Goal: Task Accomplishment & Management: Manage account settings

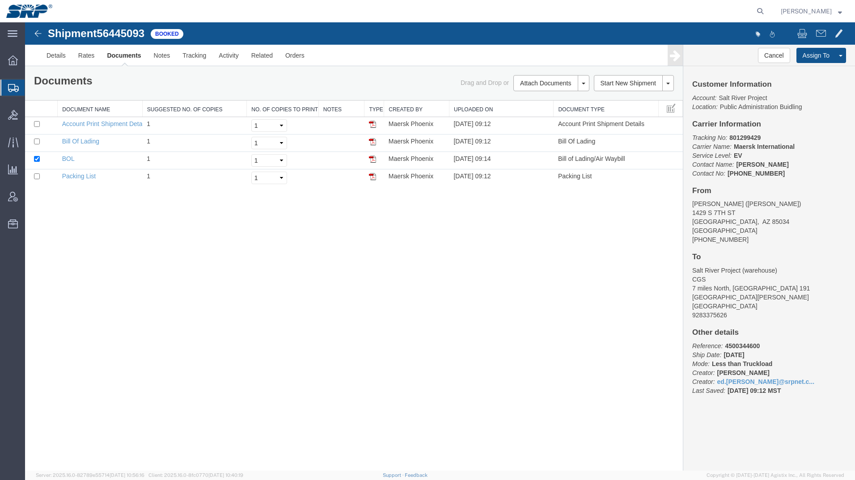
click at [14, 90] on icon at bounding box center [13, 88] width 11 height 8
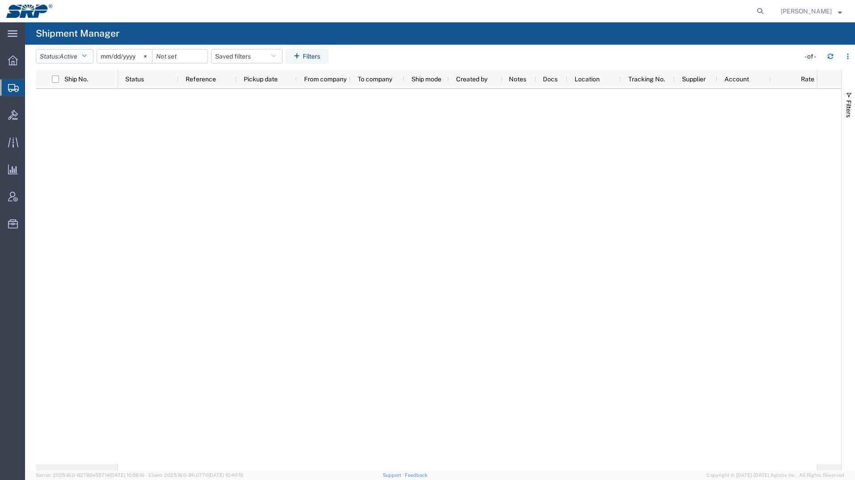
click at [75, 59] on span "Active" at bounding box center [68, 56] width 18 height 7
click at [63, 101] on span "All" at bounding box center [88, 104] width 104 height 14
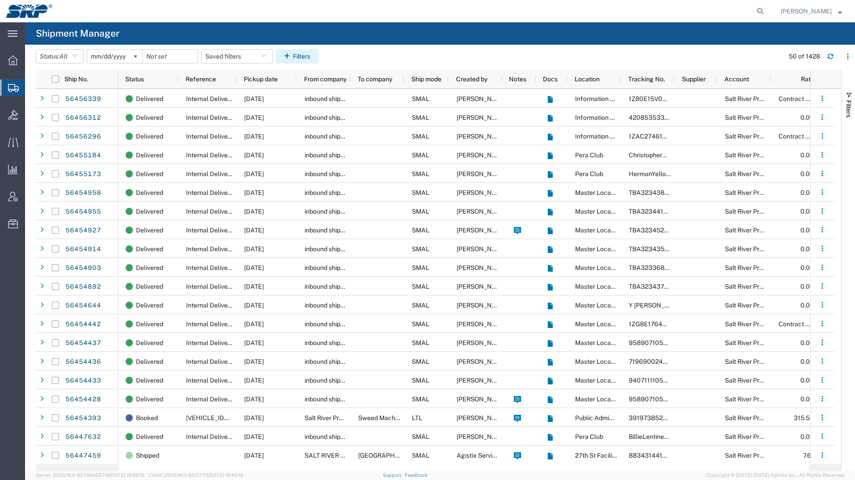
click at [313, 54] on button "Filters" at bounding box center [297, 56] width 42 height 14
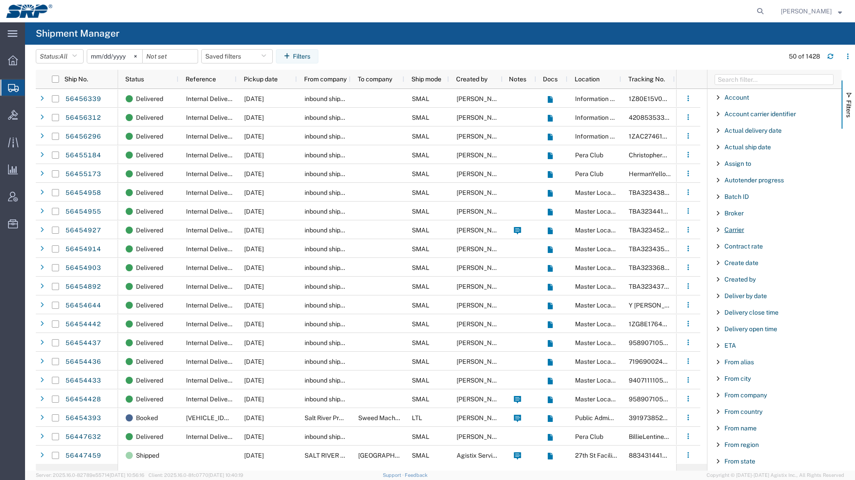
click at [733, 229] on span "Carrier" at bounding box center [734, 229] width 20 height 7
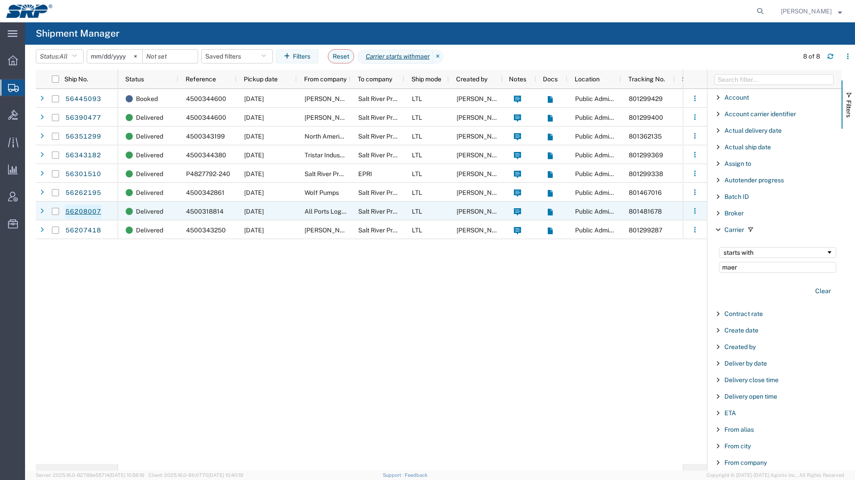
type input "maer"
click at [81, 207] on link "56208007" at bounding box center [83, 212] width 37 height 14
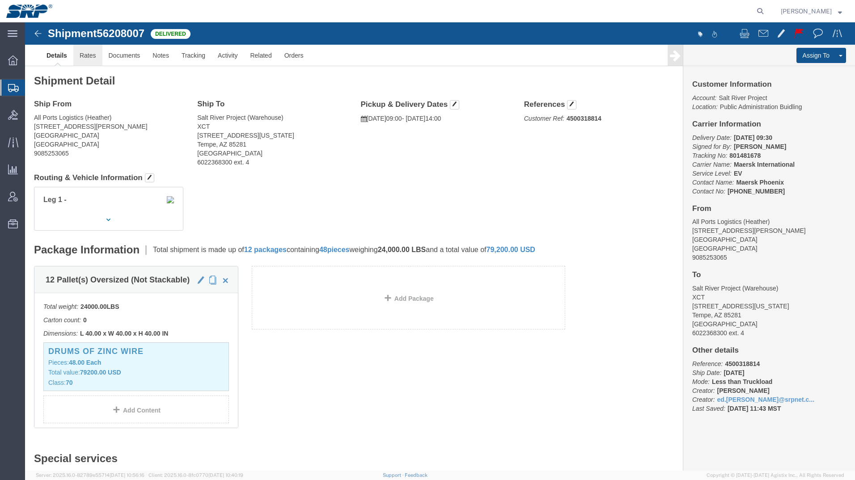
click link "Rates"
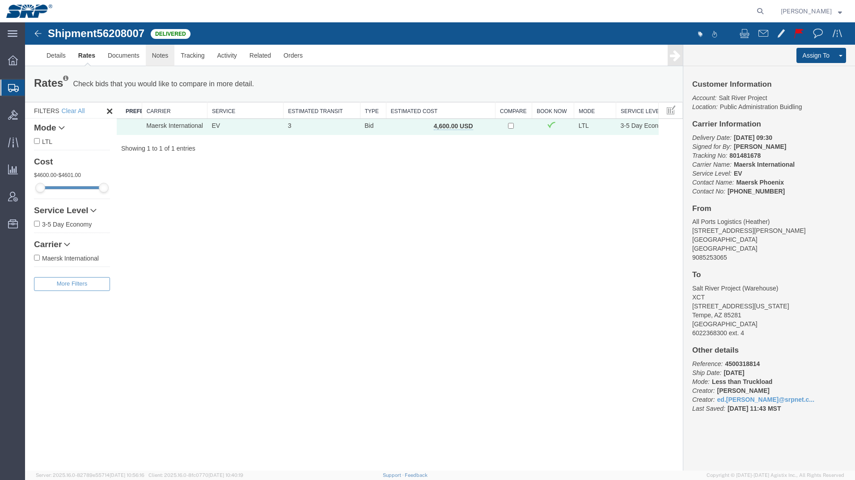
click at [151, 57] on link "Notes" at bounding box center [160, 55] width 29 height 21
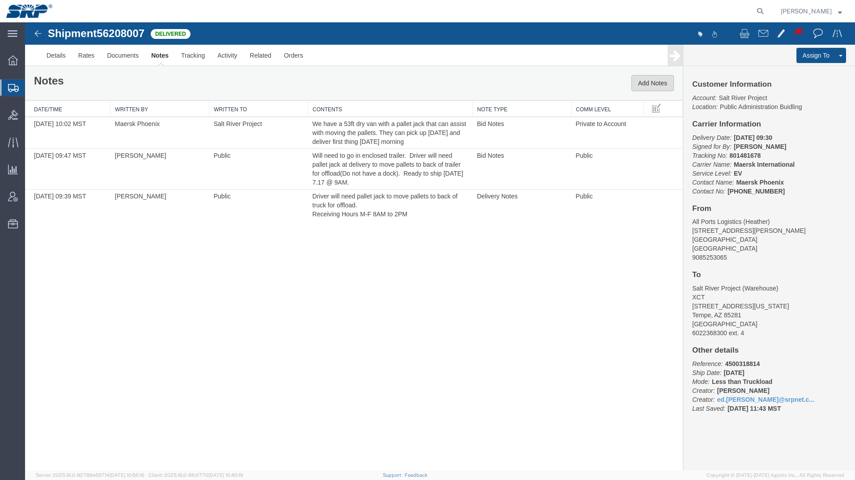
click at [652, 78] on button "Add Notes" at bounding box center [652, 83] width 42 height 16
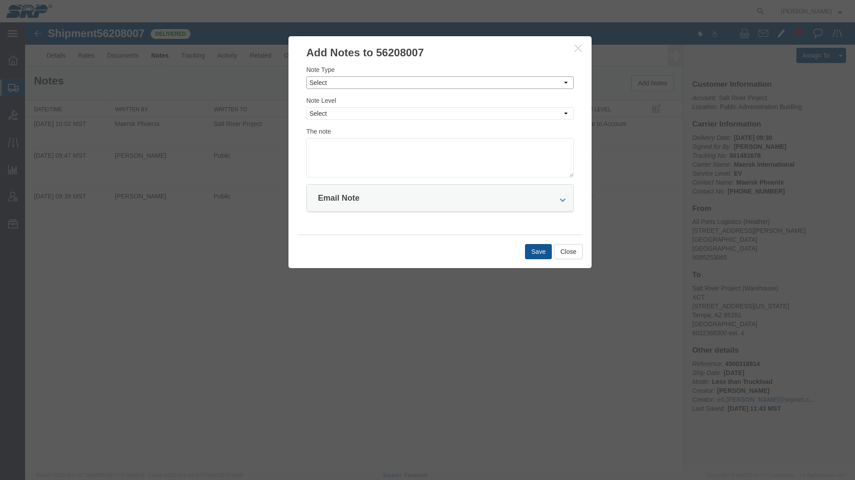
click at [336, 80] on select "Select Approval Bid Notes Carrier Change Notes Claim Notes Content Hazmat Notes…" at bounding box center [439, 82] width 267 height 13
select select "APPROVAL"
click at [306, 76] on select "Select Approval Bid Notes Carrier Change Notes Claim Notes Content Hazmat Notes…" at bounding box center [439, 82] width 267 height 13
click at [332, 111] on select "Select Private to Account Private to Vendor Public" at bounding box center [439, 113] width 267 height 13
select select "PRIVATE_TO_ACCOUNT"
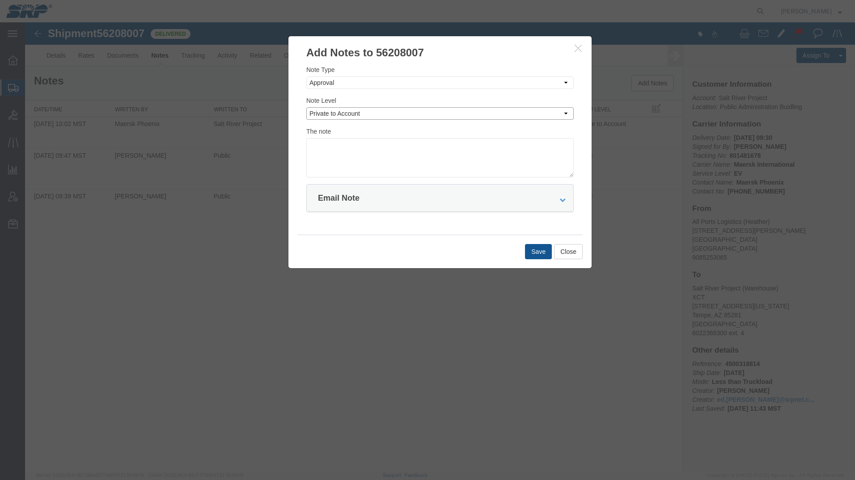
click at [306, 107] on select "Select Private to Account Private to Vendor Public" at bounding box center [439, 113] width 267 height 13
click at [328, 151] on textarea at bounding box center [439, 157] width 267 height 39
type textarea "801481678 $4600"
click at [532, 251] on button "Save" at bounding box center [538, 251] width 27 height 15
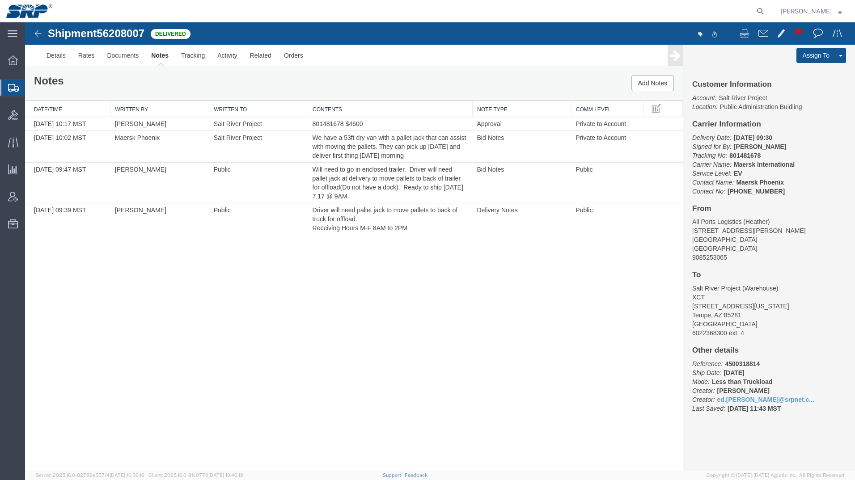
click at [36, 32] on img at bounding box center [38, 33] width 11 height 11
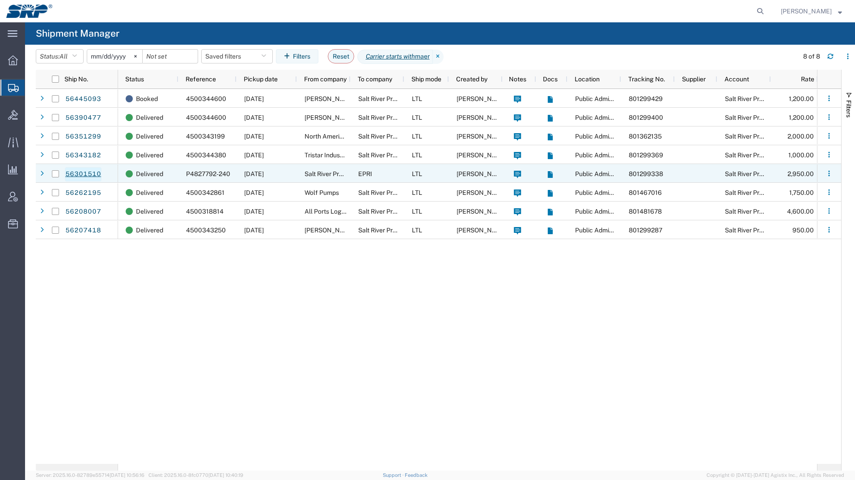
click at [92, 176] on link "56301510" at bounding box center [83, 174] width 37 height 14
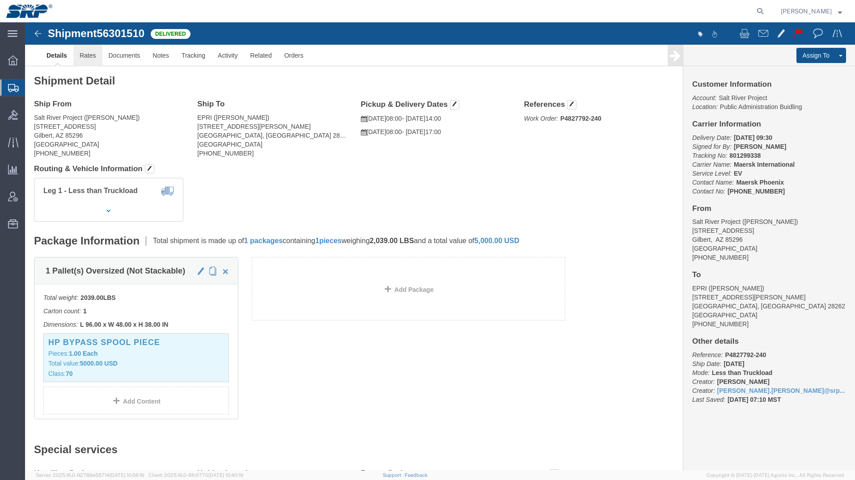
click link "Rates"
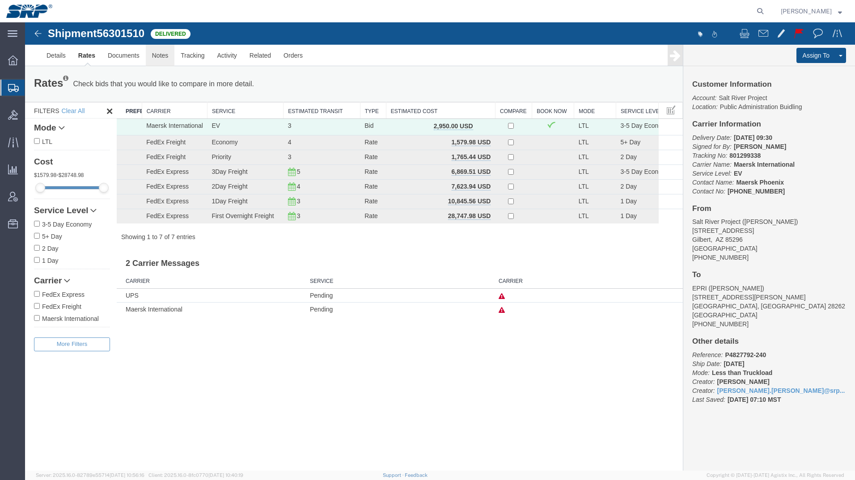
click at [163, 58] on link "Notes" at bounding box center [160, 55] width 29 height 21
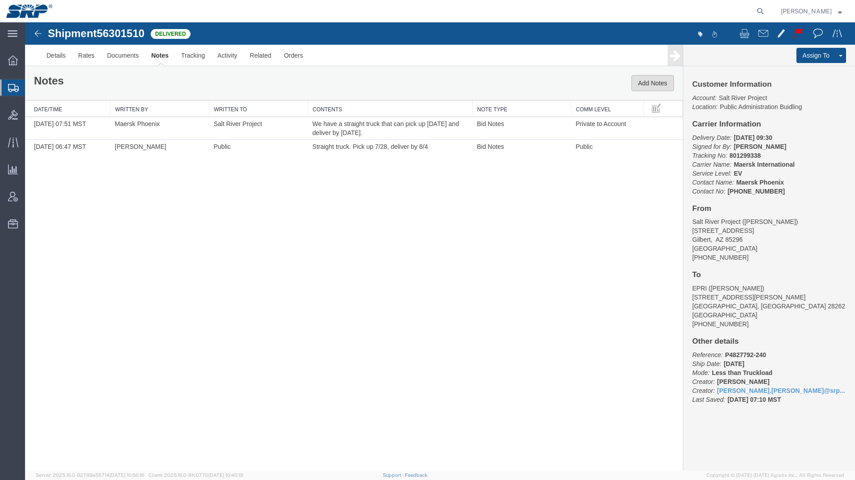
click at [645, 84] on button "Add Notes" at bounding box center [652, 83] width 42 height 16
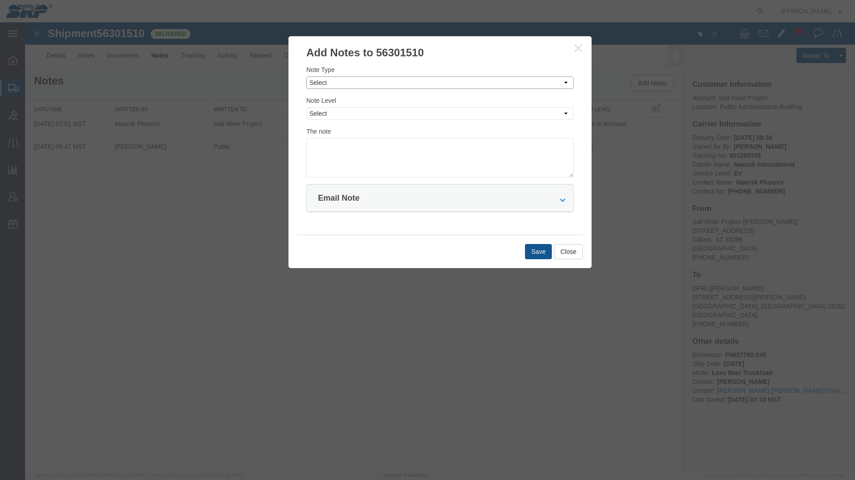
drag, startPoint x: 377, startPoint y: 83, endPoint x: 372, endPoint y: 86, distance: 6.2
click at [377, 83] on select "Select Approval Bid Notes Carrier Change Notes Claim Notes Content Hazmat Notes…" at bounding box center [439, 82] width 267 height 13
select select "APPROVAL"
click at [306, 76] on select "Select Approval Bid Notes Carrier Change Notes Claim Notes Content Hazmat Notes…" at bounding box center [439, 82] width 267 height 13
click at [348, 113] on select "Select Private to Account Private to Vendor Public" at bounding box center [439, 113] width 267 height 13
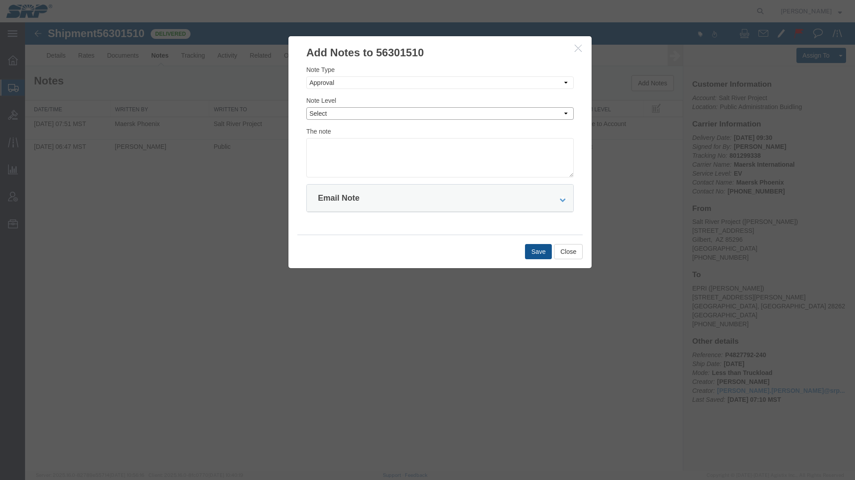
select select "PRIVATE_TO_ACCOUNT"
click at [306, 107] on select "Select Private to Account Private to Vendor Public" at bounding box center [439, 113] width 267 height 13
click at [342, 149] on textarea at bounding box center [439, 157] width 267 height 39
type textarea "801299338 $2950"
click at [538, 249] on button "Save" at bounding box center [538, 251] width 27 height 15
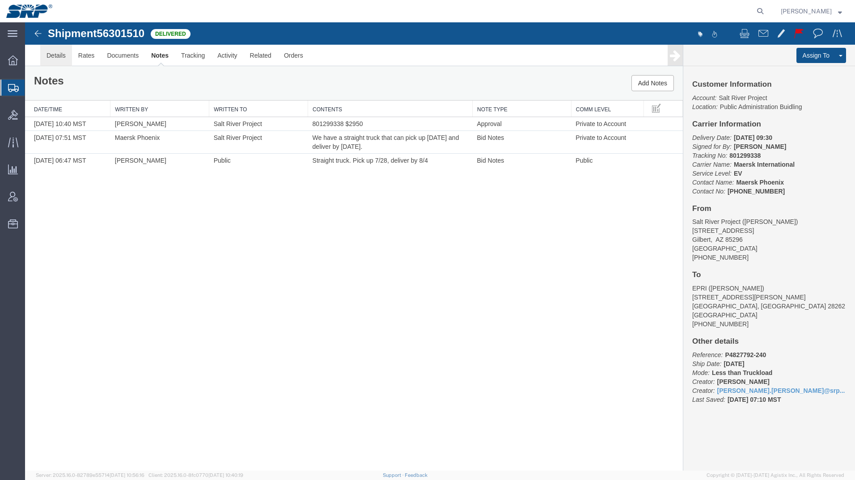
click at [43, 47] on link "Details" at bounding box center [56, 55] width 32 height 21
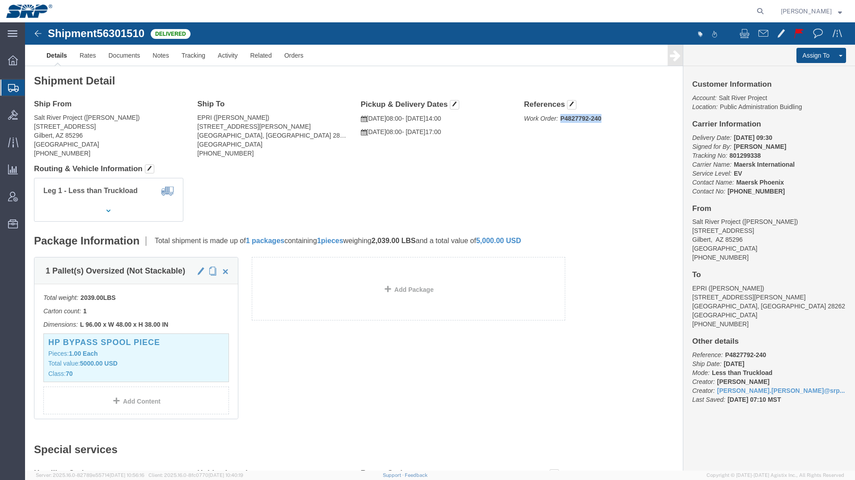
drag, startPoint x: 570, startPoint y: 96, endPoint x: 530, endPoint y: 97, distance: 40.3
click span "Work Order: P4827792-240"
copy b "P4827792-240"
click link "Notes"
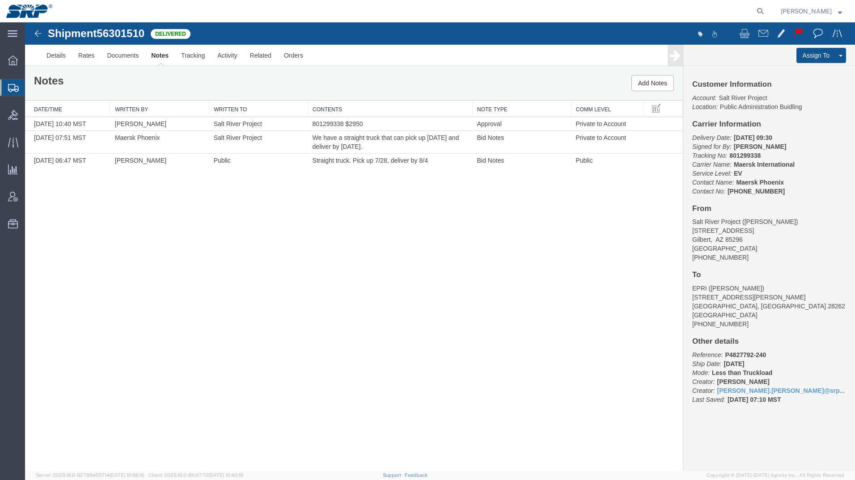
click at [35, 33] on img at bounding box center [38, 33] width 11 height 11
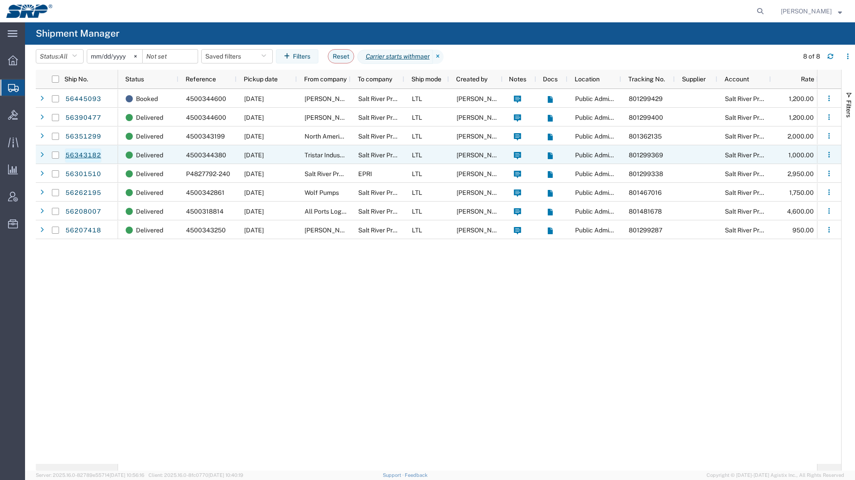
click at [69, 158] on link "56343182" at bounding box center [83, 155] width 37 height 14
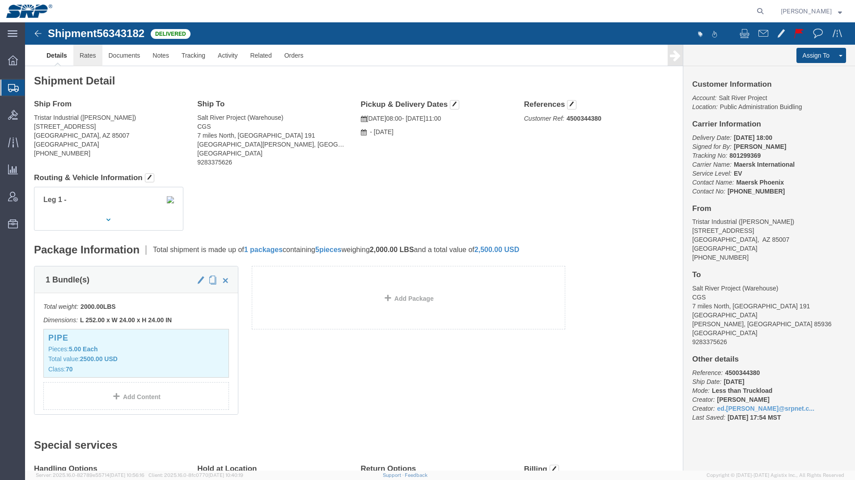
click link "Rates"
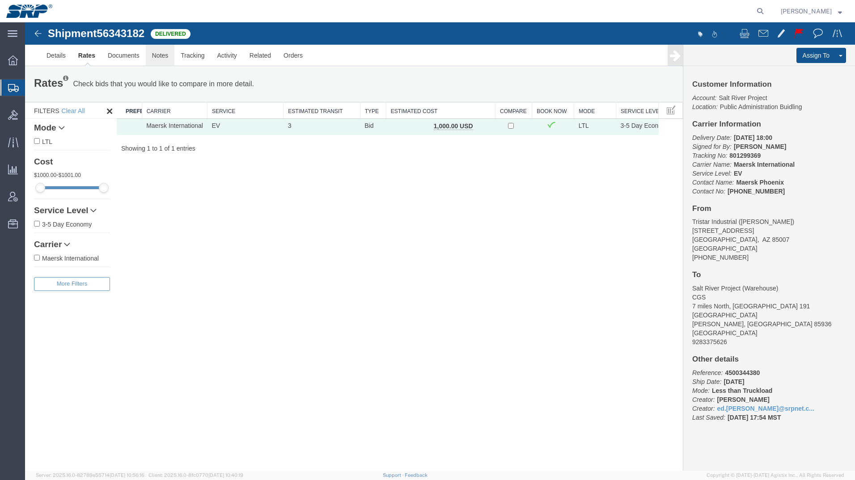
click at [158, 61] on link "Notes" at bounding box center [160, 55] width 29 height 21
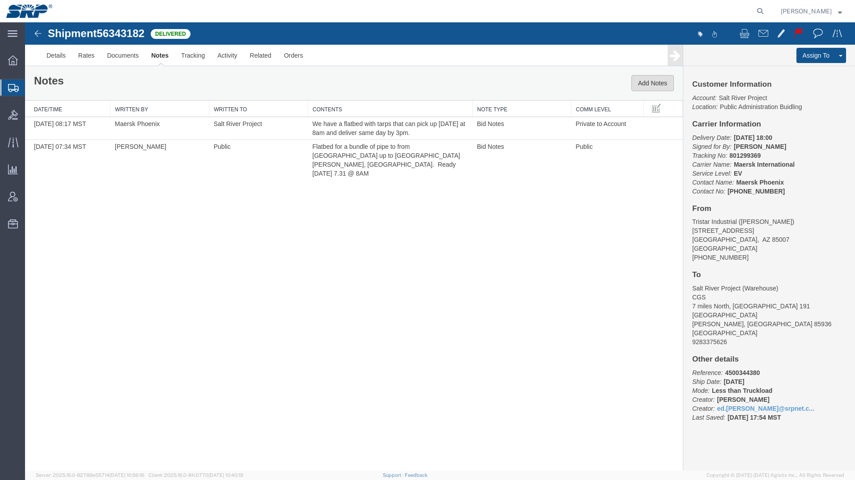
click at [648, 81] on button "Add Notes" at bounding box center [652, 83] width 42 height 16
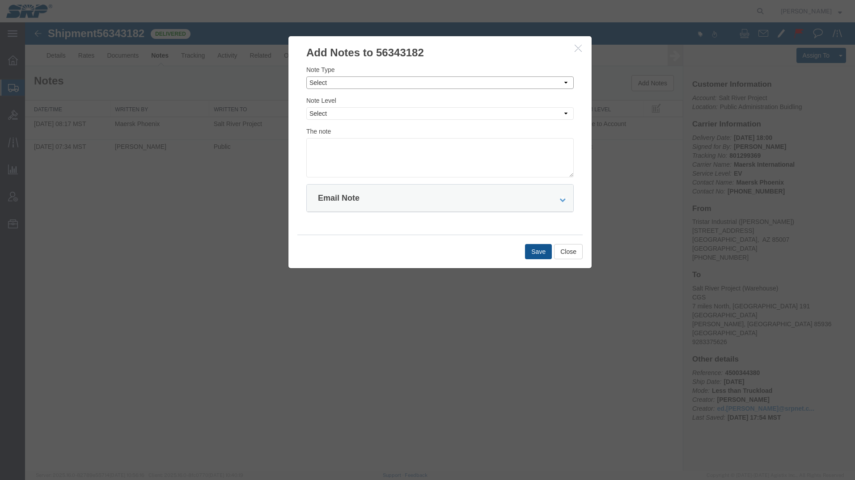
click at [388, 84] on select "Select Approval Bid Notes Carrier Change Notes Claim Notes Content Hazmat Notes…" at bounding box center [439, 82] width 267 height 13
select select "APPROVAL"
click at [306, 76] on select "Select Approval Bid Notes Carrier Change Notes Claim Notes Content Hazmat Notes…" at bounding box center [439, 82] width 267 height 13
click at [341, 113] on select "Select Private to Account Private to Vendor Public" at bounding box center [439, 113] width 267 height 13
select select "PRIVATE_TO_ACCOUNT"
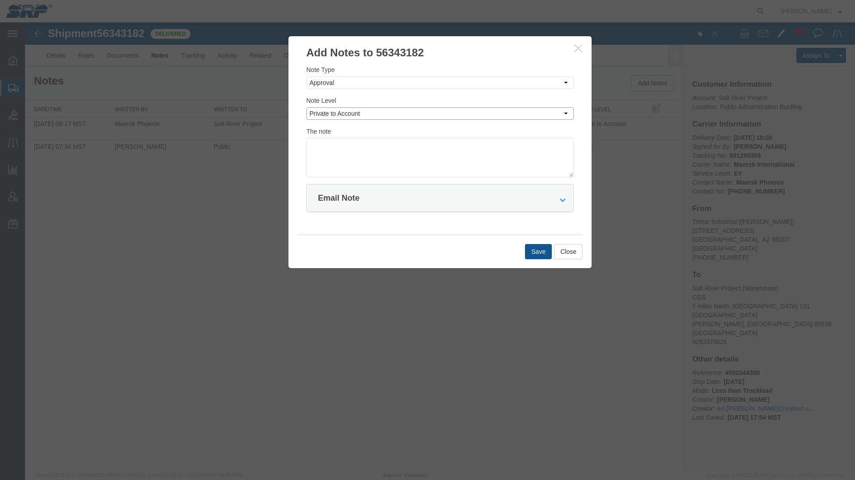
click at [306, 107] on select "Select Private to Account Private to Vendor Public" at bounding box center [439, 113] width 267 height 13
click at [330, 146] on textarea at bounding box center [439, 157] width 267 height 39
type textarea "801299369 $1000"
click at [535, 254] on button "Save" at bounding box center [538, 251] width 27 height 15
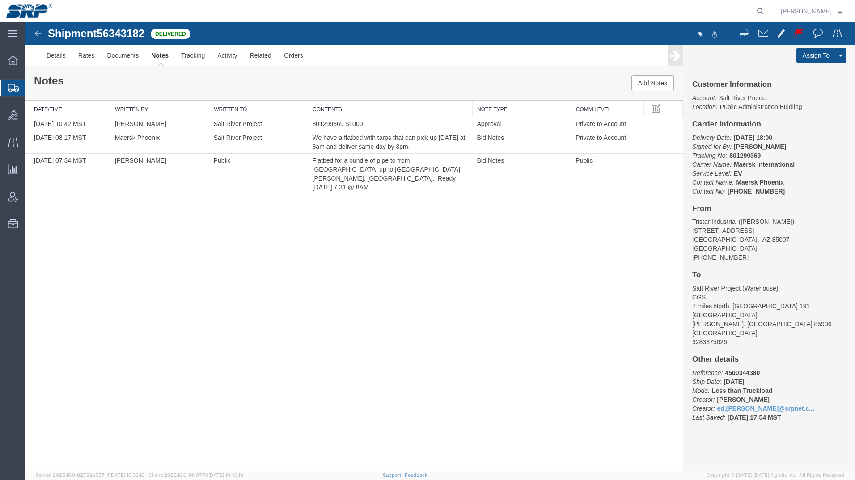
click at [38, 34] on img at bounding box center [38, 33] width 11 height 11
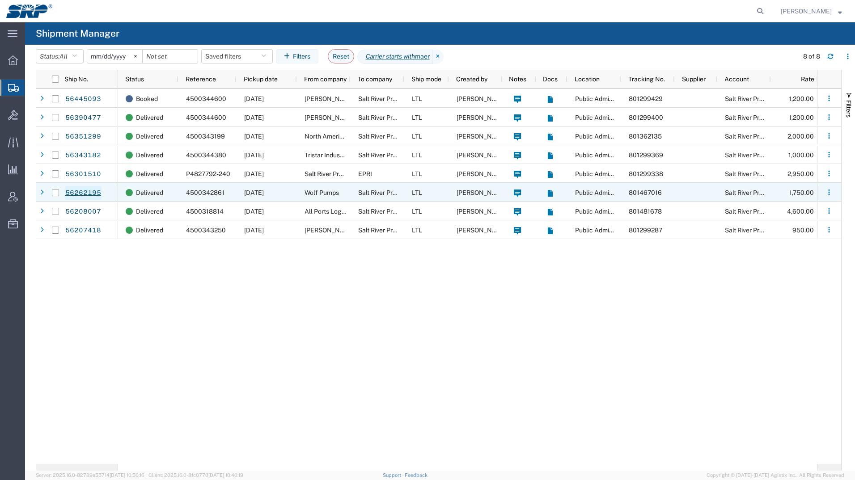
click at [90, 192] on link "56262195" at bounding box center [83, 193] width 37 height 14
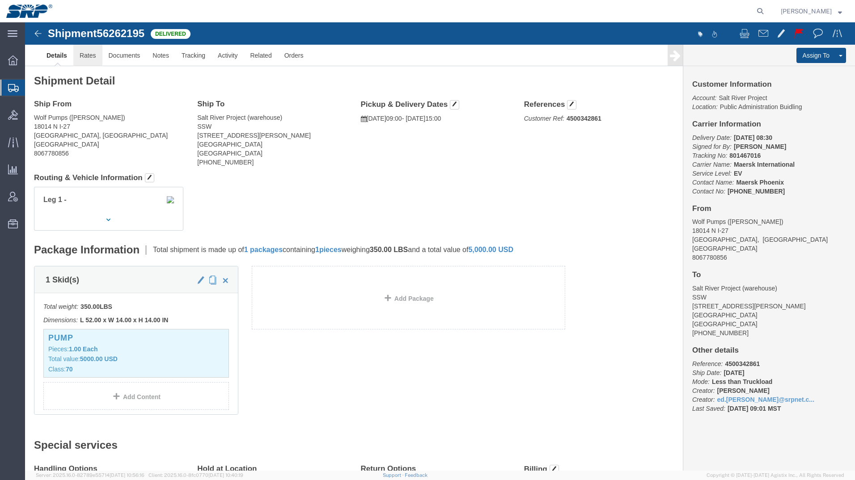
click link "Rates"
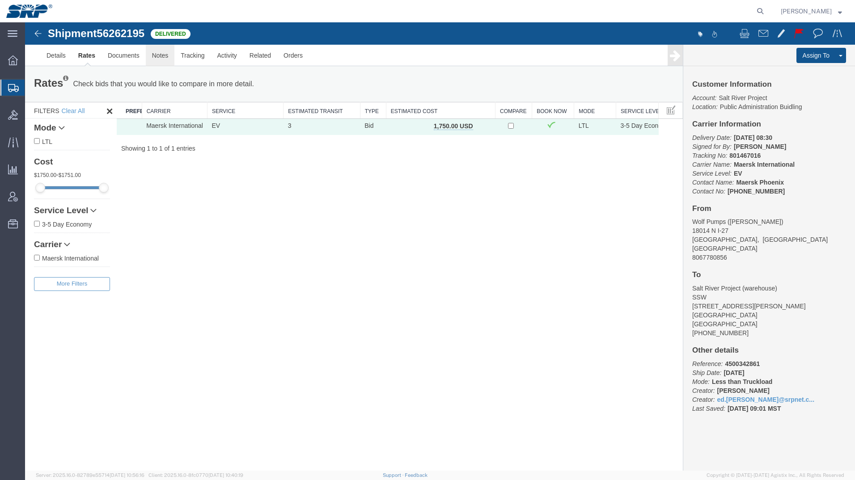
click at [164, 55] on link "Notes" at bounding box center [160, 55] width 29 height 21
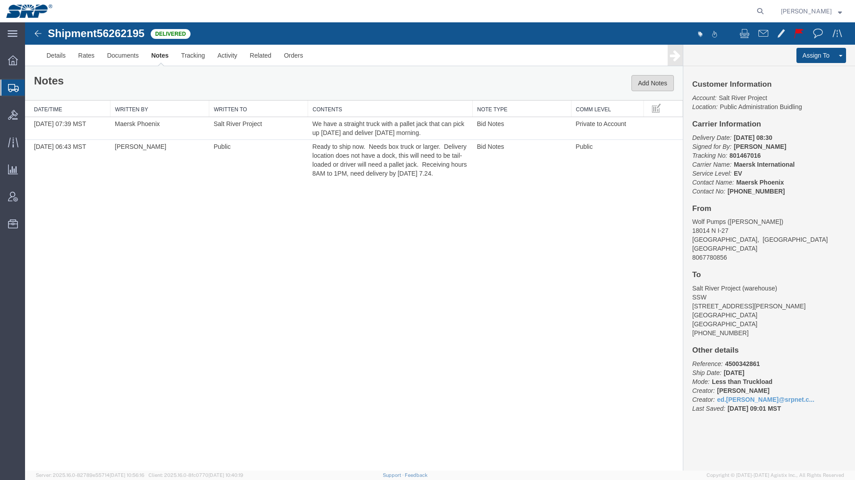
click at [647, 81] on button "Add Notes" at bounding box center [652, 83] width 42 height 16
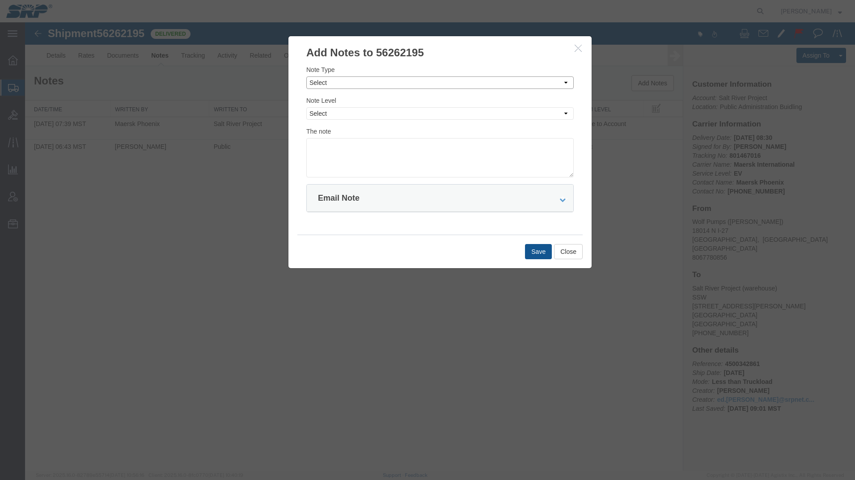
click at [332, 84] on select "Select Approval Bid Notes Carrier Change Notes Claim Notes Content Hazmat Notes…" at bounding box center [439, 82] width 267 height 13
select select "APPROVAL"
click at [306, 76] on select "Select Approval Bid Notes Carrier Change Notes Claim Notes Content Hazmat Notes…" at bounding box center [439, 82] width 267 height 13
click at [330, 118] on select "Select Private to Account Private to Vendor Public" at bounding box center [439, 113] width 267 height 13
select select "PRIVATE_TO_ACCOUNT"
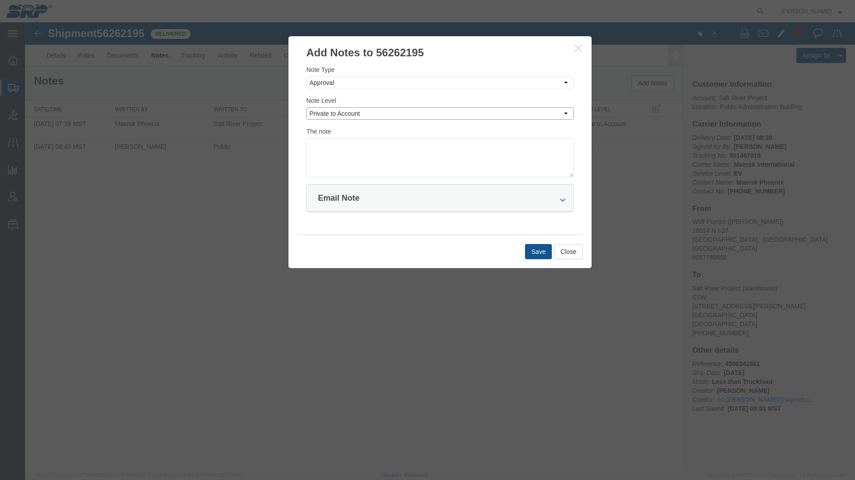
click at [306, 107] on select "Select Private to Account Private to Vendor Public" at bounding box center [439, 113] width 267 height 13
click at [329, 142] on textarea at bounding box center [439, 157] width 267 height 39
type textarea "801467016 $1750"
click at [533, 252] on button "Save" at bounding box center [538, 251] width 27 height 15
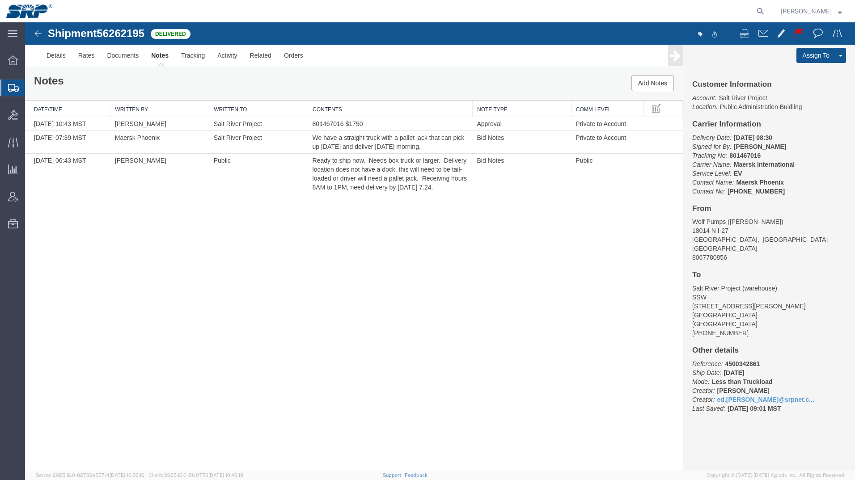
click at [38, 35] on img at bounding box center [38, 33] width 11 height 11
